Goal: Information Seeking & Learning: Find specific fact

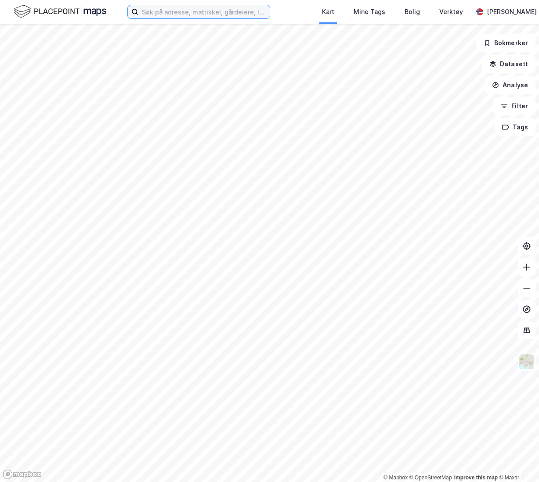
click at [168, 15] on input at bounding box center [203, 11] width 131 height 13
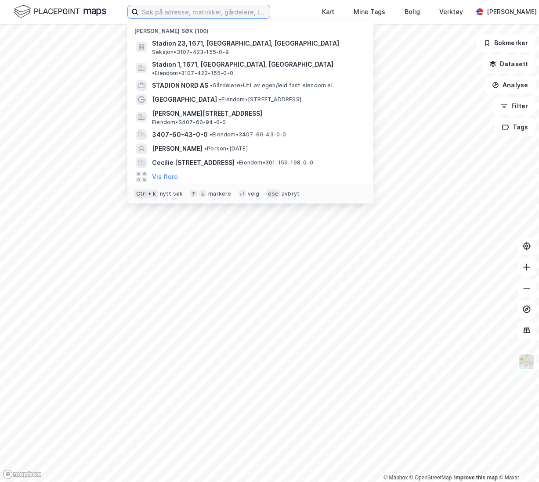
click at [153, 14] on input at bounding box center [203, 11] width 131 height 13
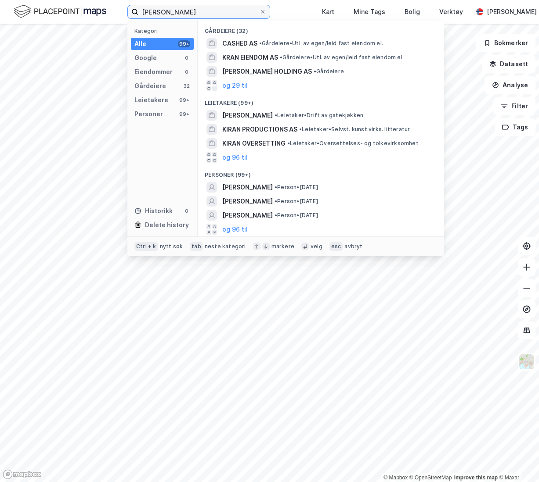
type input "[PERSON_NAME]"
click at [318, 188] on span "• Person • [DATE]" at bounding box center [295, 187] width 43 height 7
